Goal: Navigation & Orientation: Find specific page/section

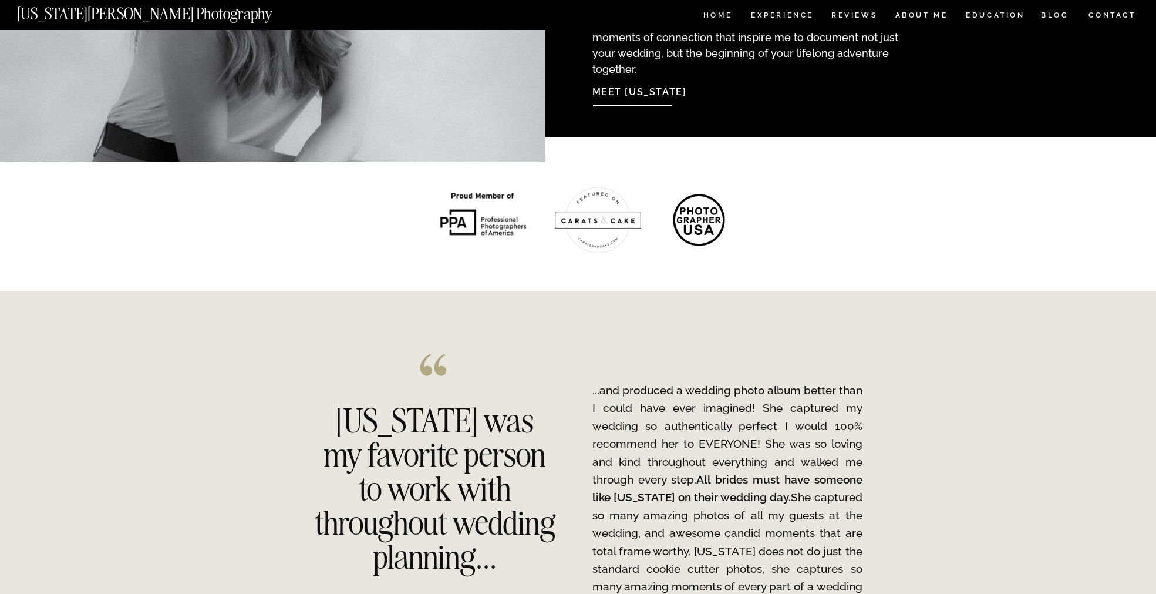
scroll to position [1292, 0]
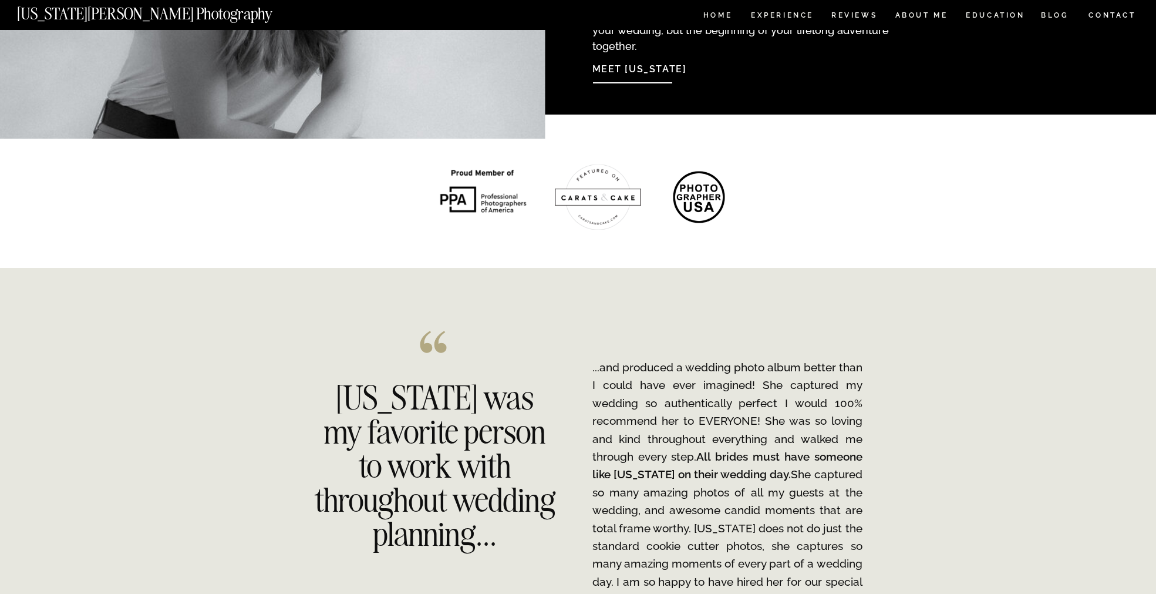
click at [642, 77] on nav "Meet [US_STATE]" at bounding box center [655, 66] width 127 height 25
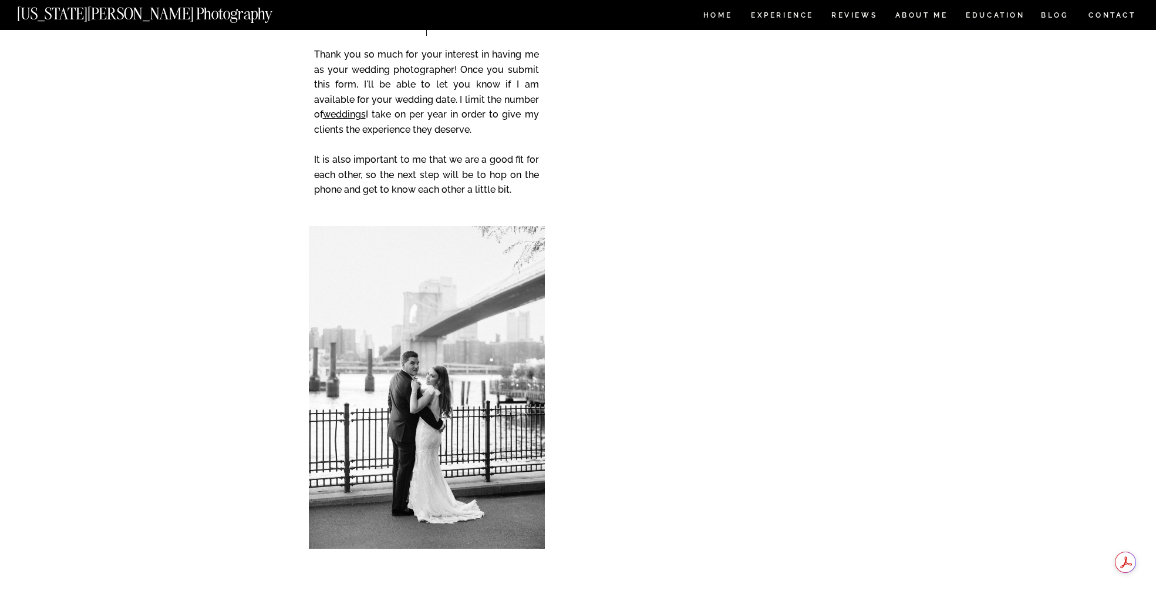
scroll to position [2439, 0]
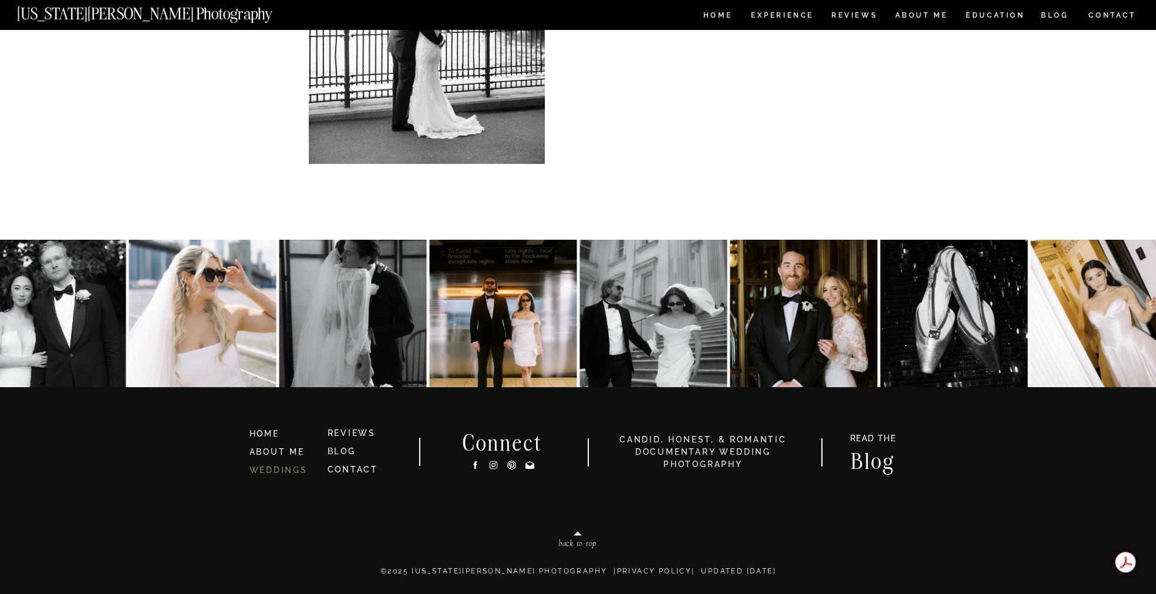
click at [302, 465] on link "WEDDINGS" at bounding box center [278, 469] width 58 height 9
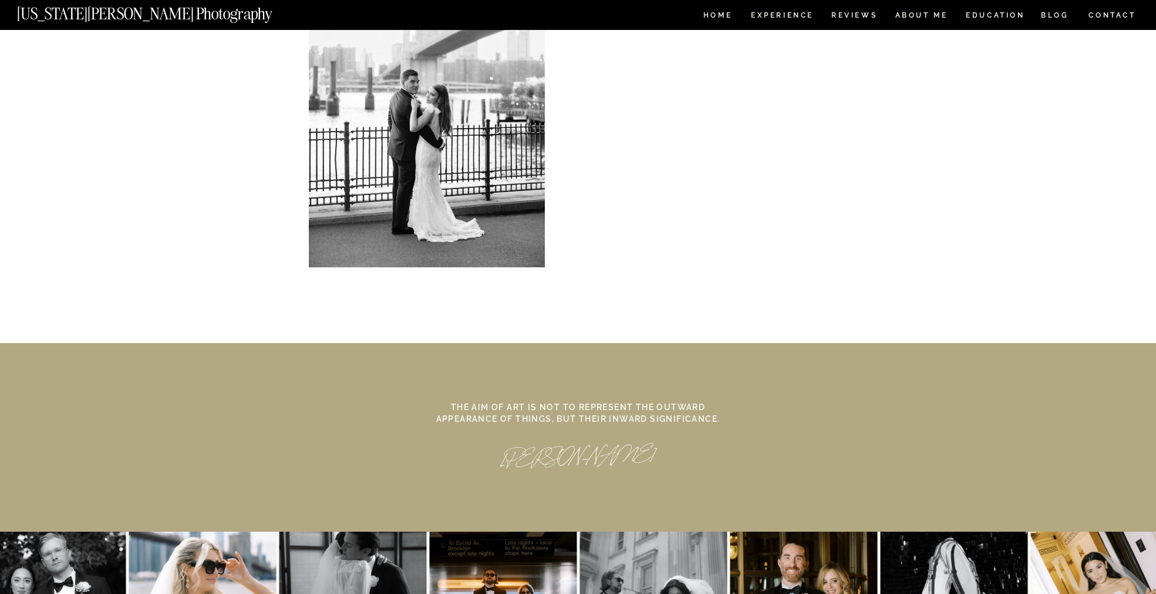
scroll to position [5356, 0]
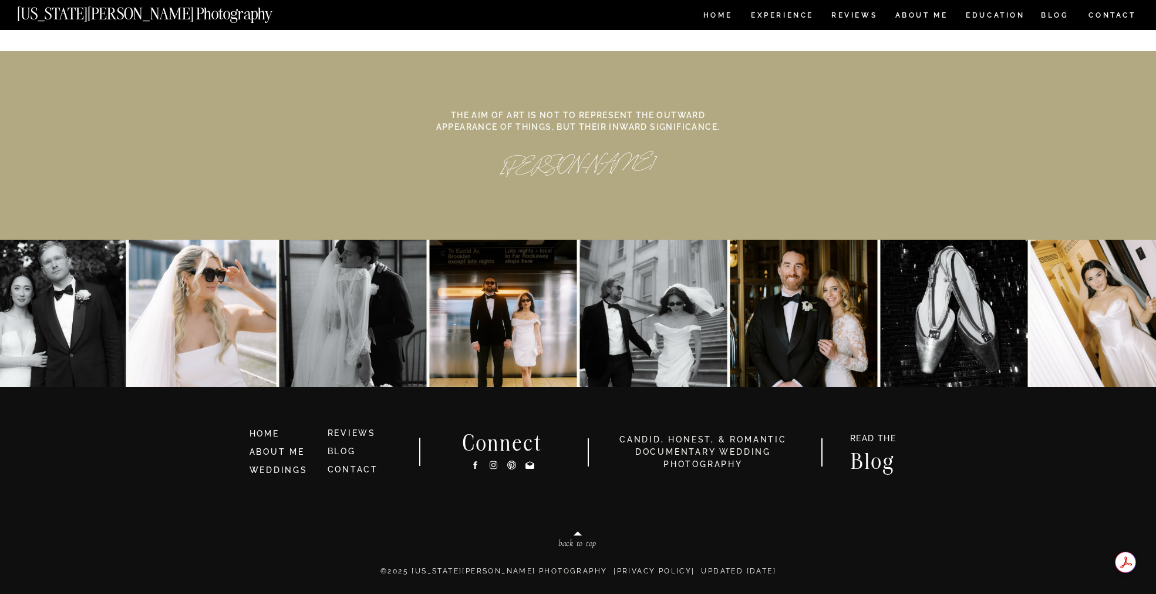
click at [331, 467] on link "CONTACT" at bounding box center [353, 468] width 51 height 9
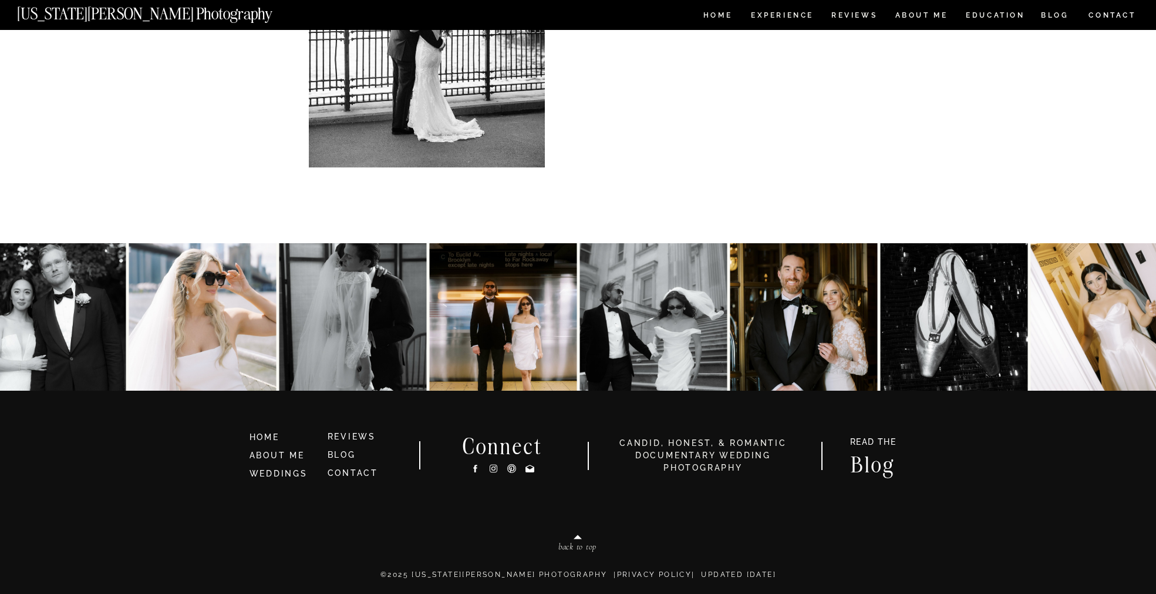
scroll to position [531, 0]
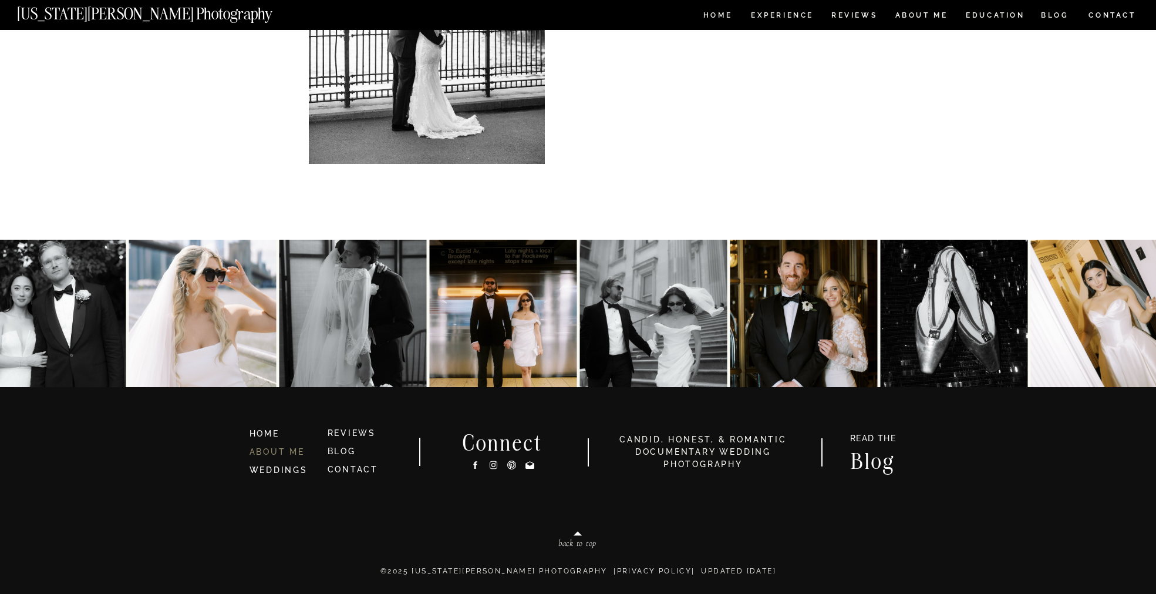
click at [285, 455] on link "ABOUT ME" at bounding box center [276, 451] width 55 height 9
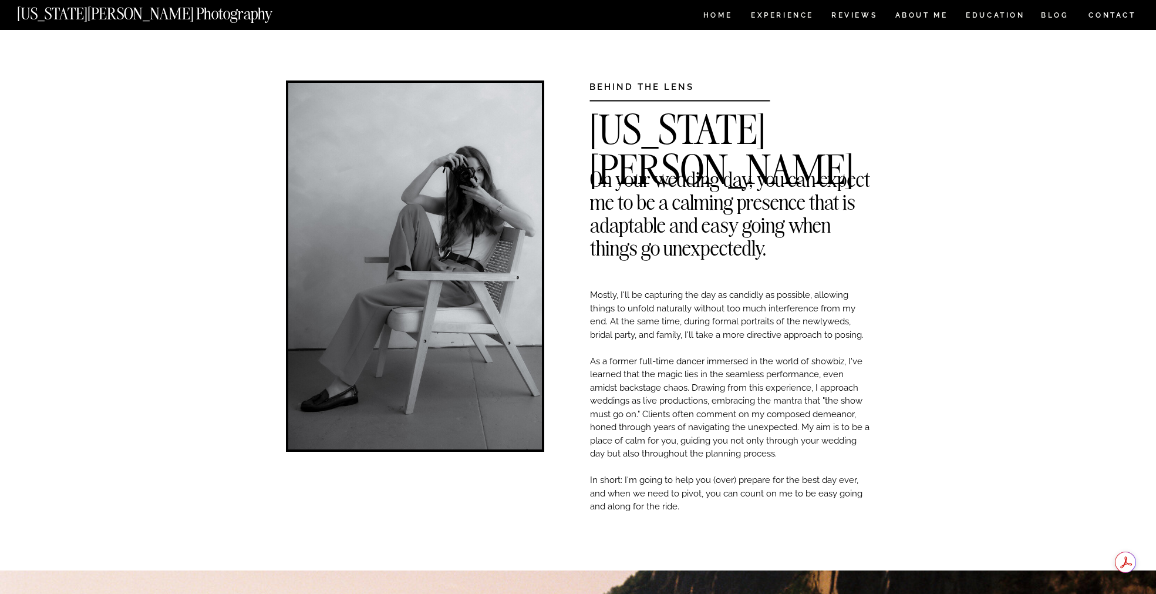
click at [1009, 18] on nav "EDUCATION" at bounding box center [996, 17] width 62 height 10
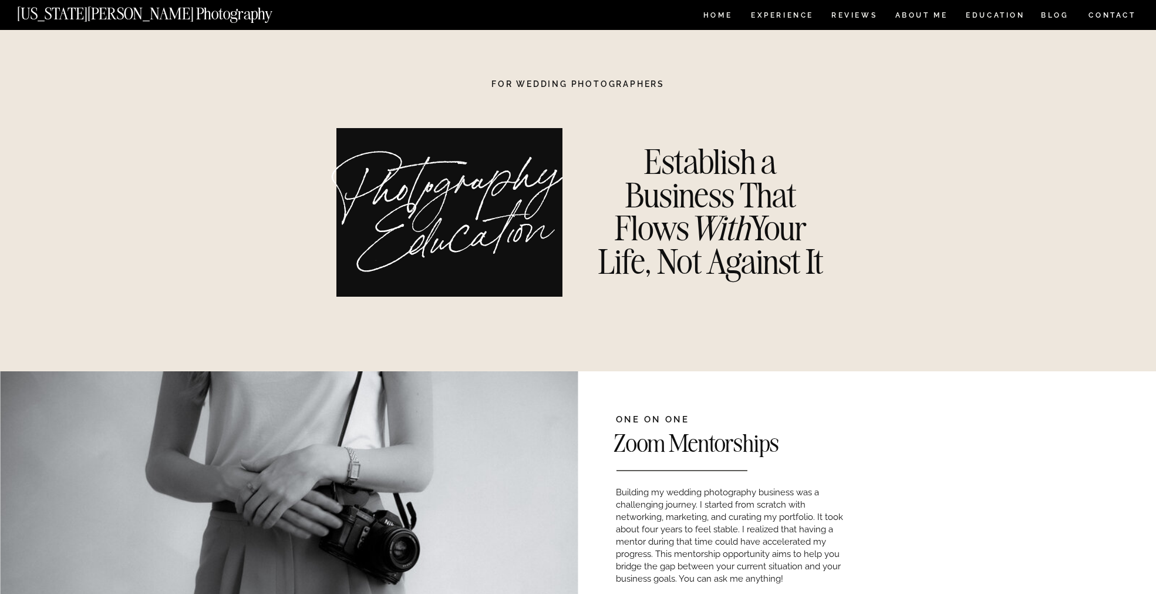
drag, startPoint x: 0, startPoint y: 0, endPoint x: 1161, endPoint y: 5, distance: 1160.6
click at [1046, 15] on nav "BLOG" at bounding box center [1055, 17] width 28 height 10
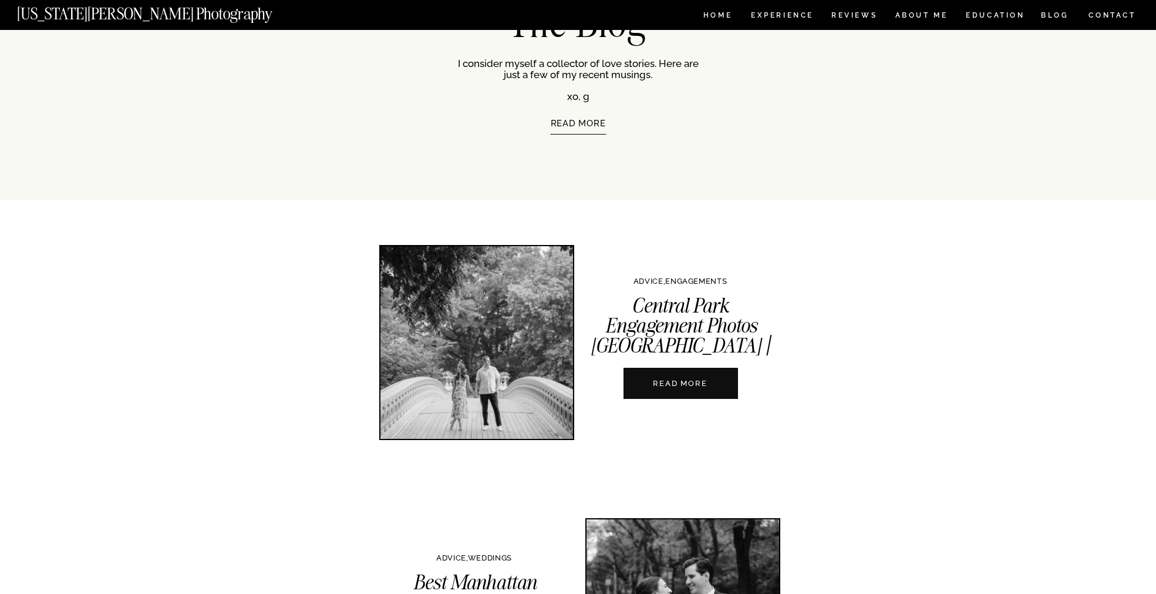
scroll to position [646, 0]
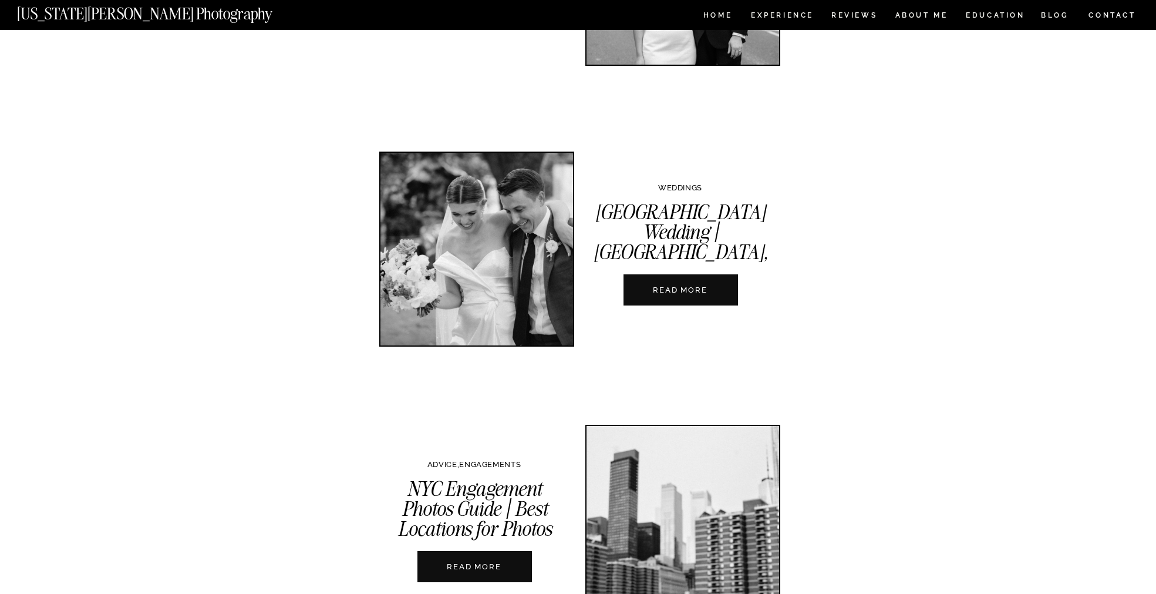
scroll to position [939, 0]
